Goal: Task Accomplishment & Management: Use online tool/utility

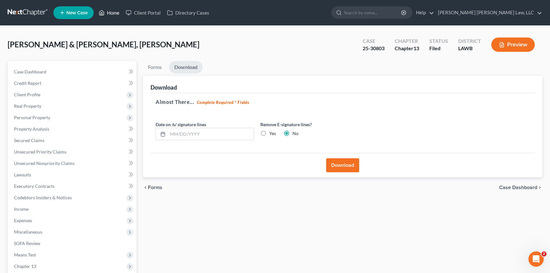
click at [116, 10] on link "Home" at bounding box center [109, 12] width 27 height 11
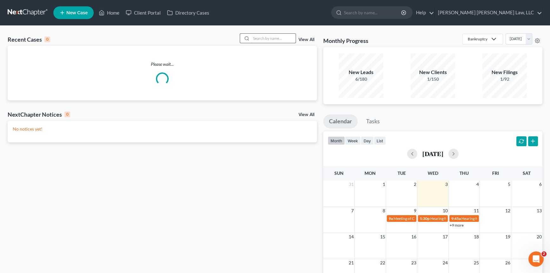
click at [257, 41] on input "search" at bounding box center [273, 38] width 44 height 9
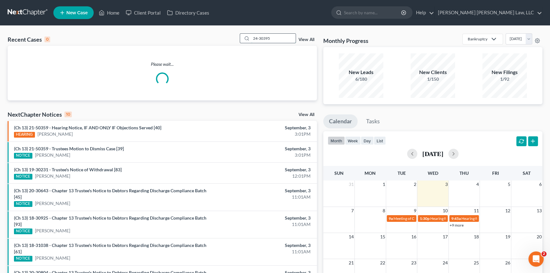
type input "24-30395"
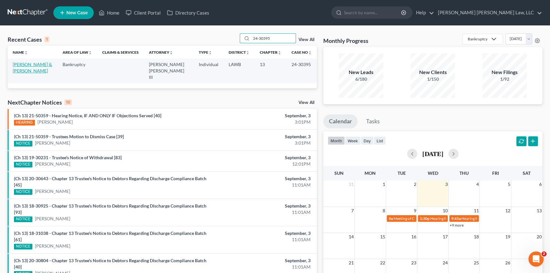
click at [25, 63] on link "[PERSON_NAME] & [PERSON_NAME]" at bounding box center [32, 68] width 39 height 12
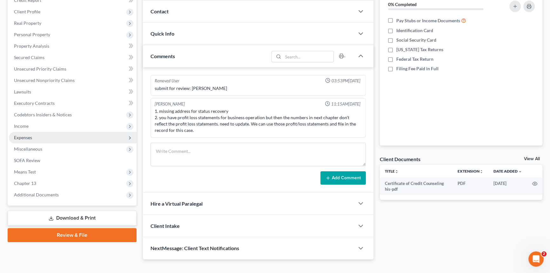
scroll to position [92, 0]
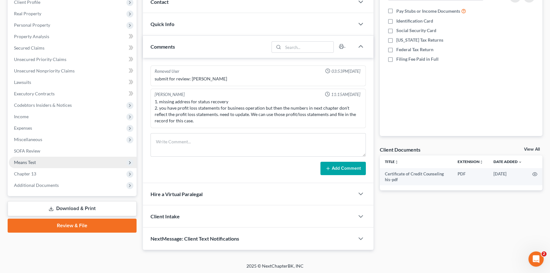
click at [33, 171] on span "Chapter 13" at bounding box center [25, 173] width 22 height 5
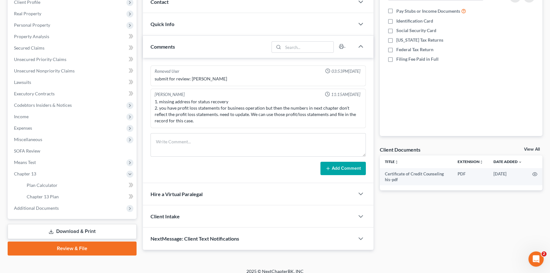
click at [127, 195] on body "Home New Case Client Portal Directory Cases [PERSON_NAME] [PERSON_NAME] Law, LL…" at bounding box center [275, 94] width 550 height 372
click at [99, 195] on link "Chapter 13 Plan" at bounding box center [79, 196] width 115 height 11
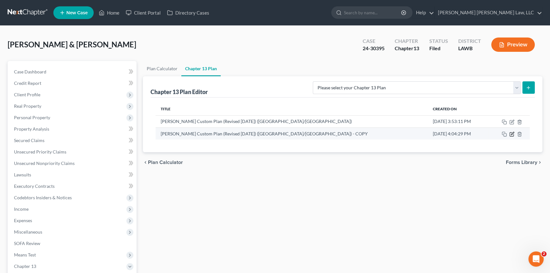
click at [512, 133] on icon "button" at bounding box center [512, 133] width 3 height 3
